Goal: Transaction & Acquisition: Subscribe to service/newsletter

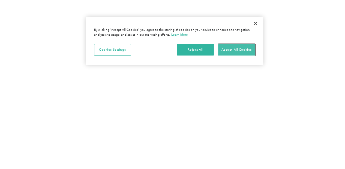
click at [240, 49] on button "Accept All Cookies" at bounding box center [236, 49] width 37 height 11
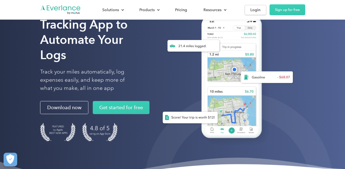
scroll to position [36, 0]
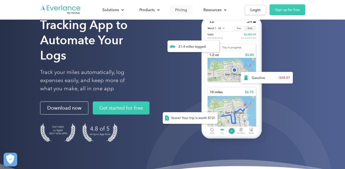
click at [181, 8] on div "Pricing" at bounding box center [181, 10] width 12 height 7
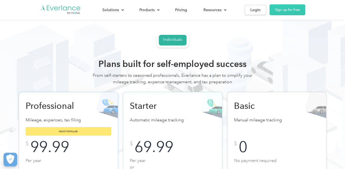
click at [70, 9] on img "Go to homepage" at bounding box center [60, 10] width 41 height 10
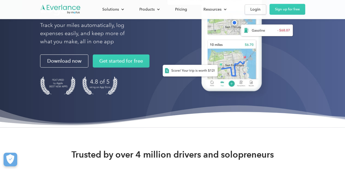
scroll to position [91, 0]
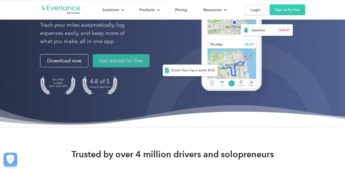
click at [140, 67] on link "Get started for free" at bounding box center [121, 60] width 57 height 13
